Goal: Task Accomplishment & Management: Manage account settings

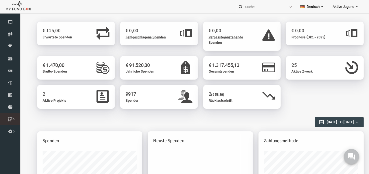
click at [0, 0] on icon at bounding box center [0, 0] width 0 height 0
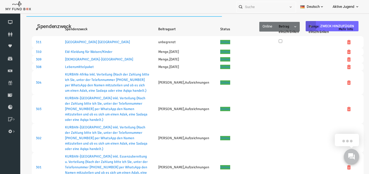
select select "100"
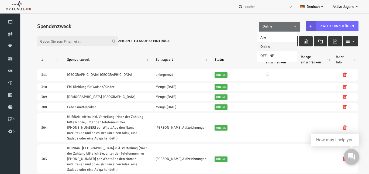
scroll to position [2, 7]
select select "false"
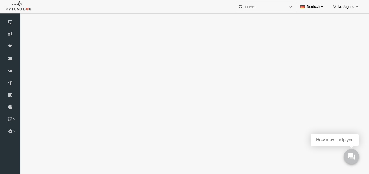
select select "100"
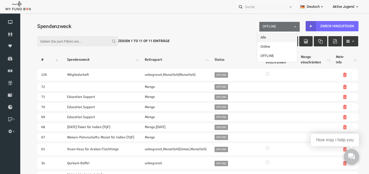
select select "all"
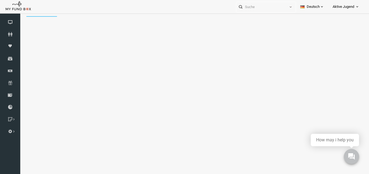
scroll to position [0, 0]
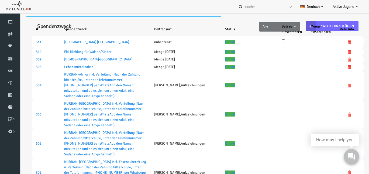
select select "100"
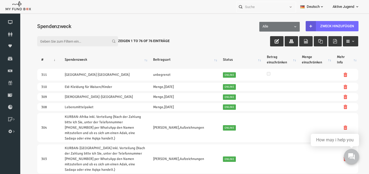
click at [341, 4] on span "Aktive Jugend" at bounding box center [343, 6] width 22 height 9
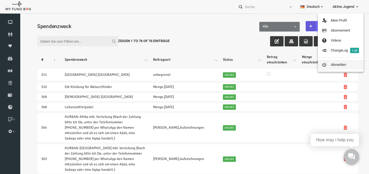
click at [331, 65] on link "Abmelden" at bounding box center [341, 65] width 46 height 10
